Goal: Task Accomplishment & Management: Manage account settings

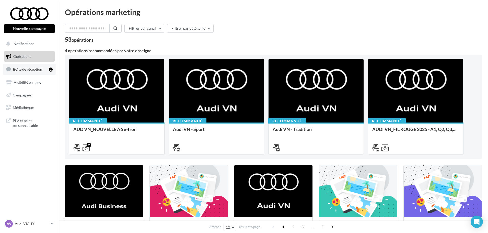
click at [33, 71] on span "Boîte de réception" at bounding box center [27, 69] width 29 height 4
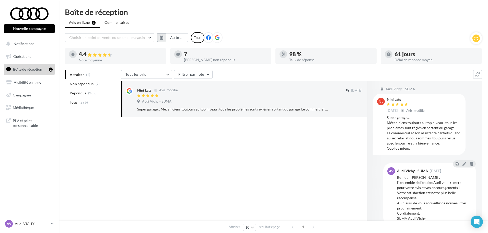
click at [163, 37] on icon "button" at bounding box center [162, 38] width 4 height 4
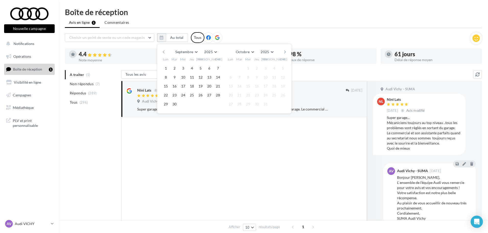
click at [165, 52] on button "button" at bounding box center [164, 51] width 4 height 7
click at [174, 67] on button "1" at bounding box center [175, 68] width 8 height 8
click at [285, 51] on button "button" at bounding box center [285, 51] width 4 height 7
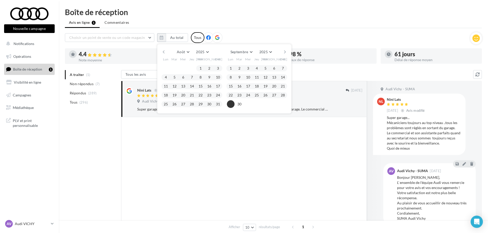
click at [232, 104] on button "29" at bounding box center [231, 104] width 8 height 8
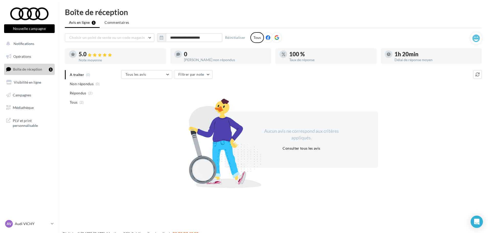
click at [279, 35] on div at bounding box center [277, 37] width 11 height 11
